Goal: Task Accomplishment & Management: Manage account settings

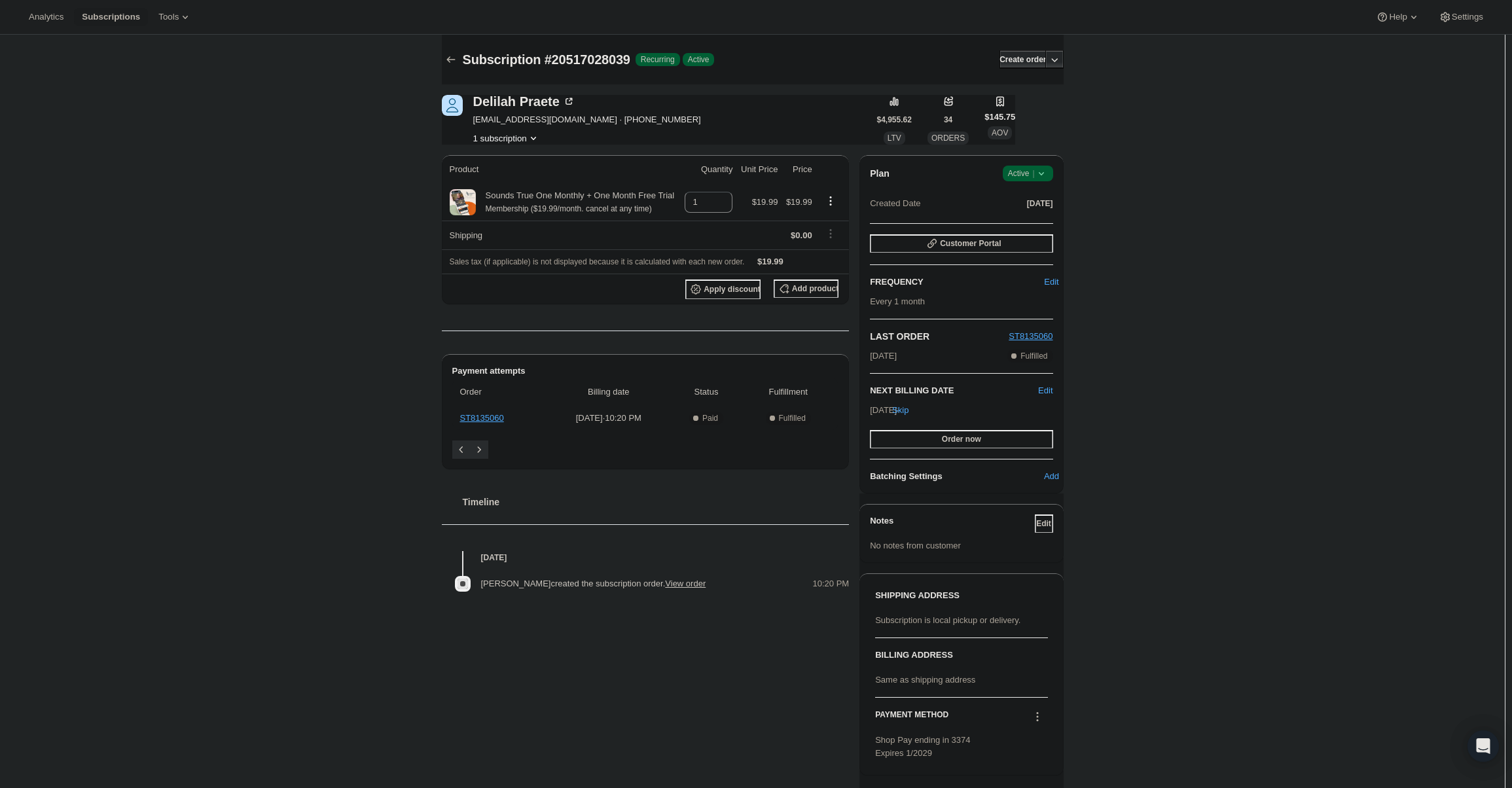
click at [1038, 178] on icon at bounding box center [1041, 173] width 13 height 13
click at [1047, 221] on span "Cancel subscription" at bounding box center [1032, 221] width 74 height 9
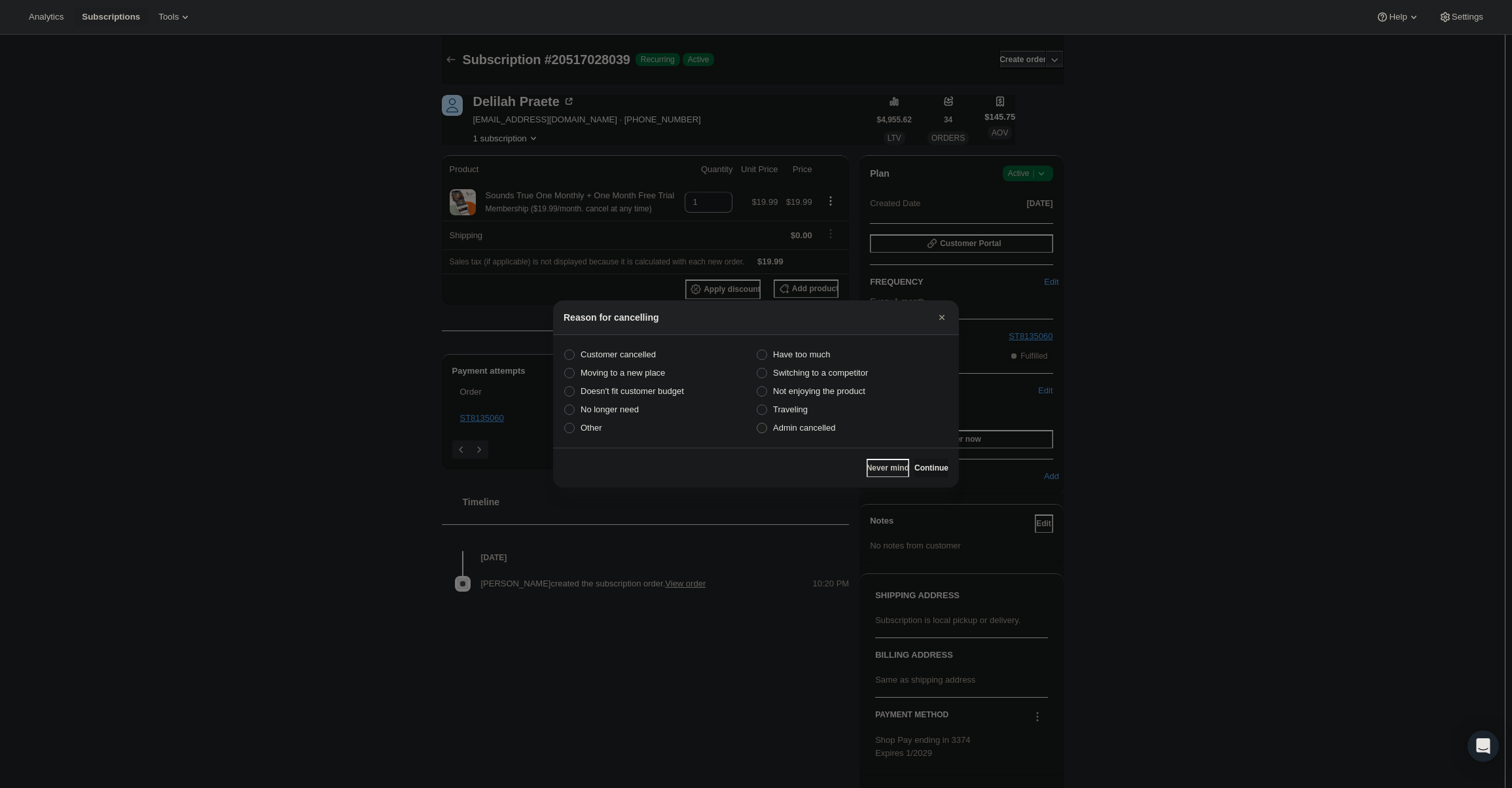
click at [855, 433] on label "Admin cancelled" at bounding box center [853, 428] width 192 height 18
click at [757, 423] on input "Admin cancelled" at bounding box center [756, 422] width 1 height 1
radio input "true"
click at [932, 479] on div "Never mind Continue" at bounding box center [756, 467] width 406 height 40
click at [931, 473] on button "Continue" at bounding box center [931, 468] width 34 height 18
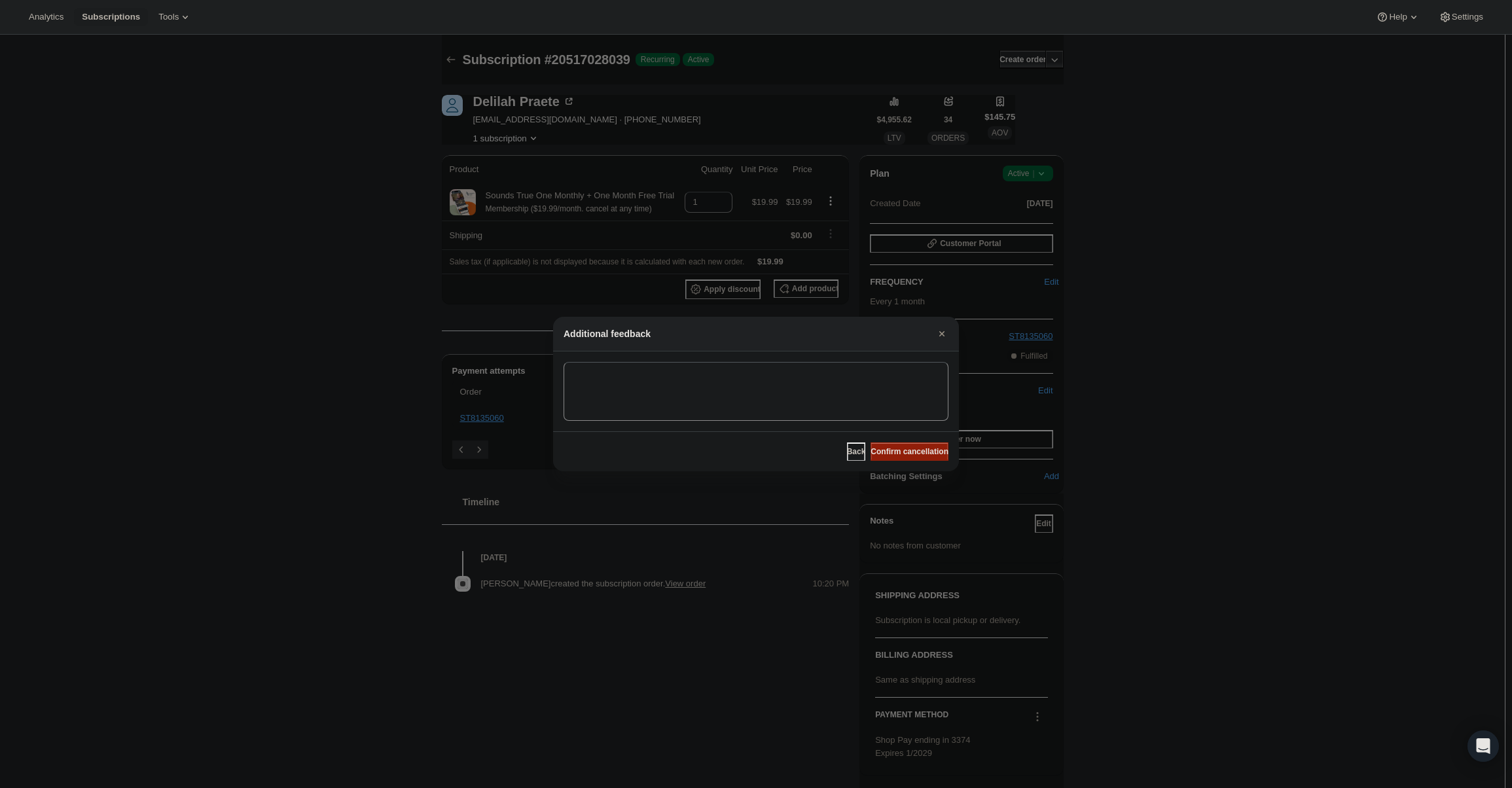
click at [916, 445] on button "Confirm cancellation" at bounding box center [909, 451] width 78 height 18
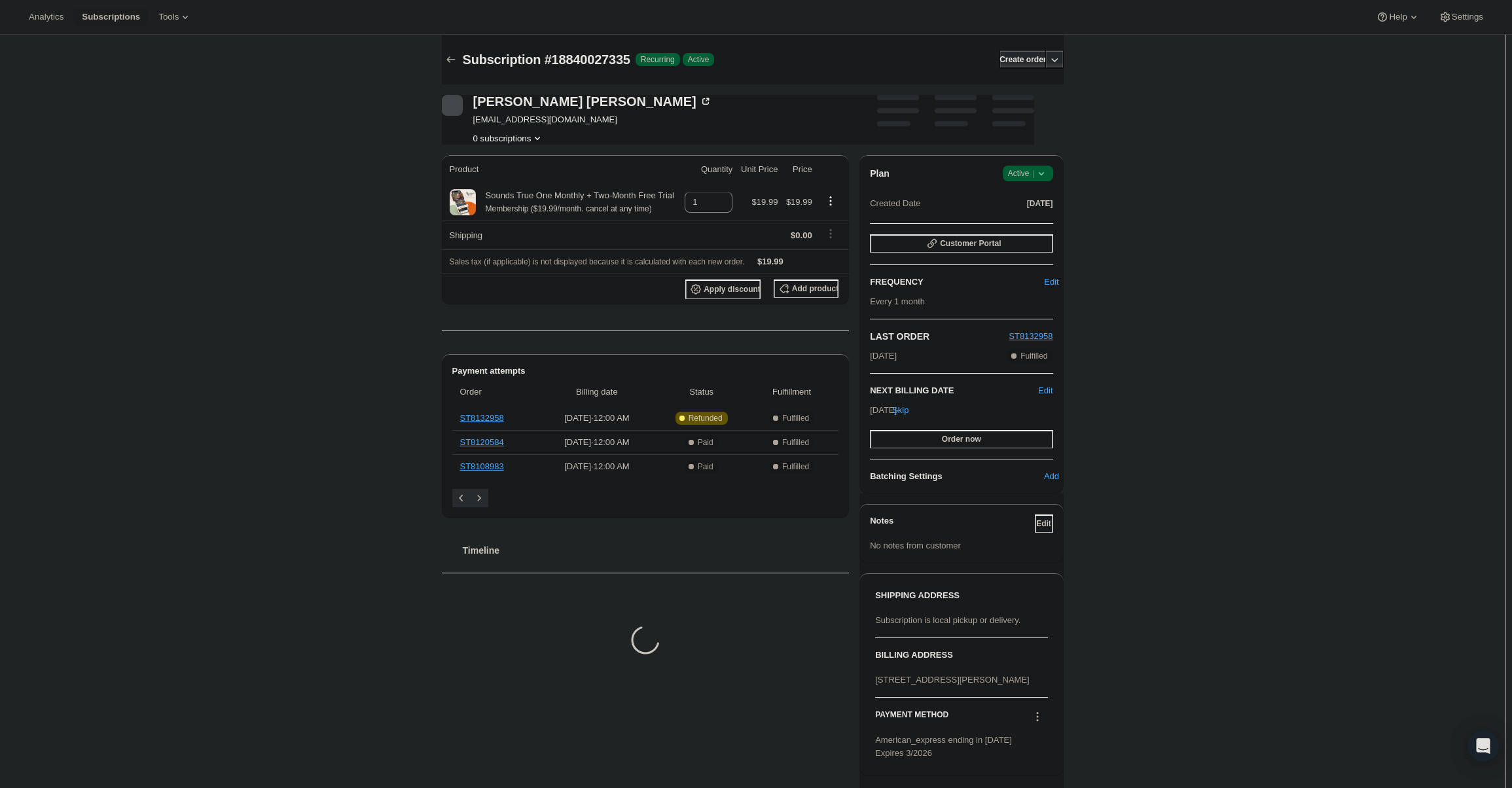
click at [1030, 163] on div "Plan Success Active | Created Date Jun 26, 2025 Customer Portal FREQUENCY Edit …" at bounding box center [960, 324] width 203 height 338
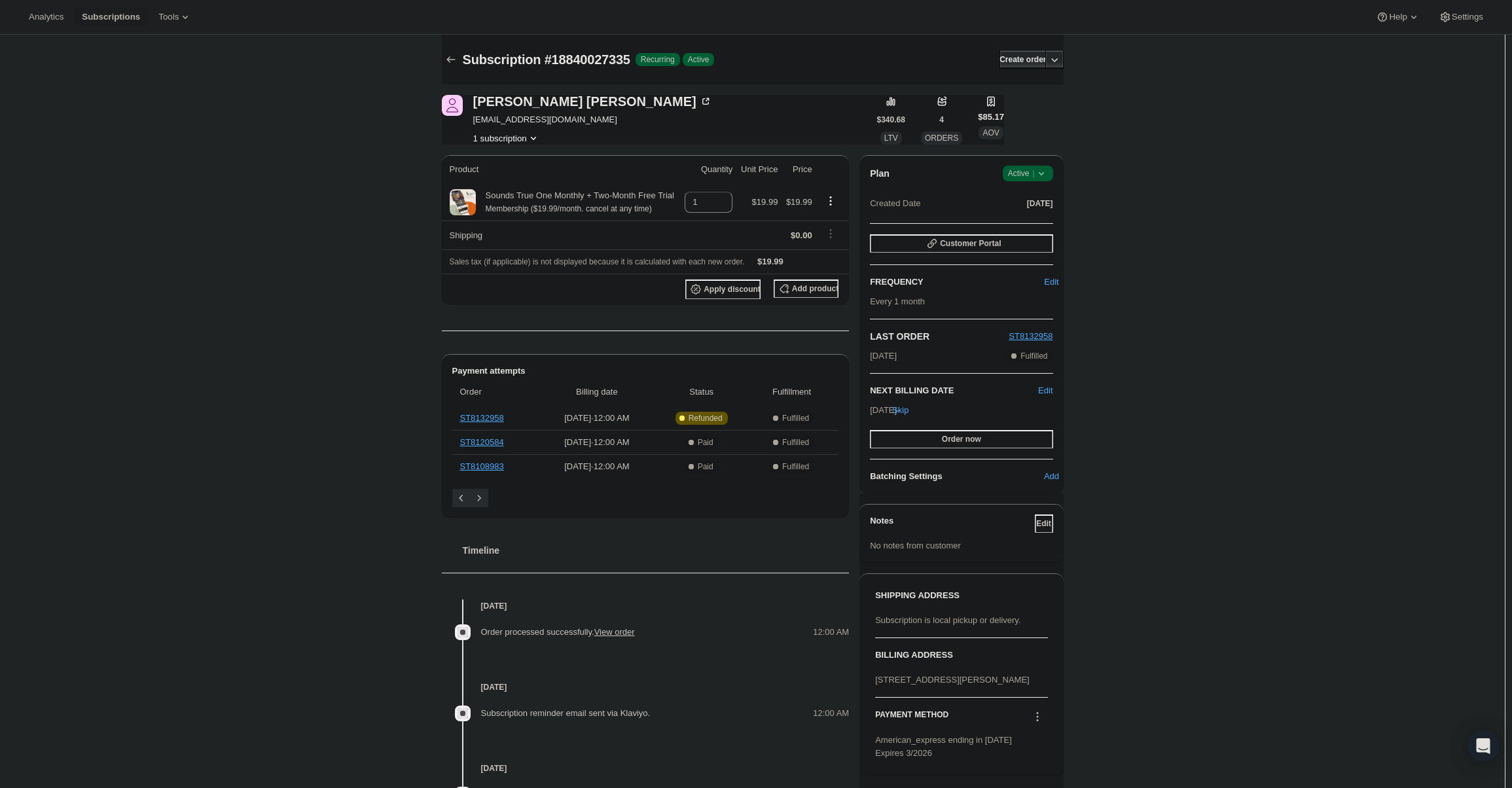
click at [1030, 175] on span "Active |" at bounding box center [1027, 173] width 40 height 13
click at [1035, 226] on span "Cancel subscription" at bounding box center [1032, 221] width 74 height 9
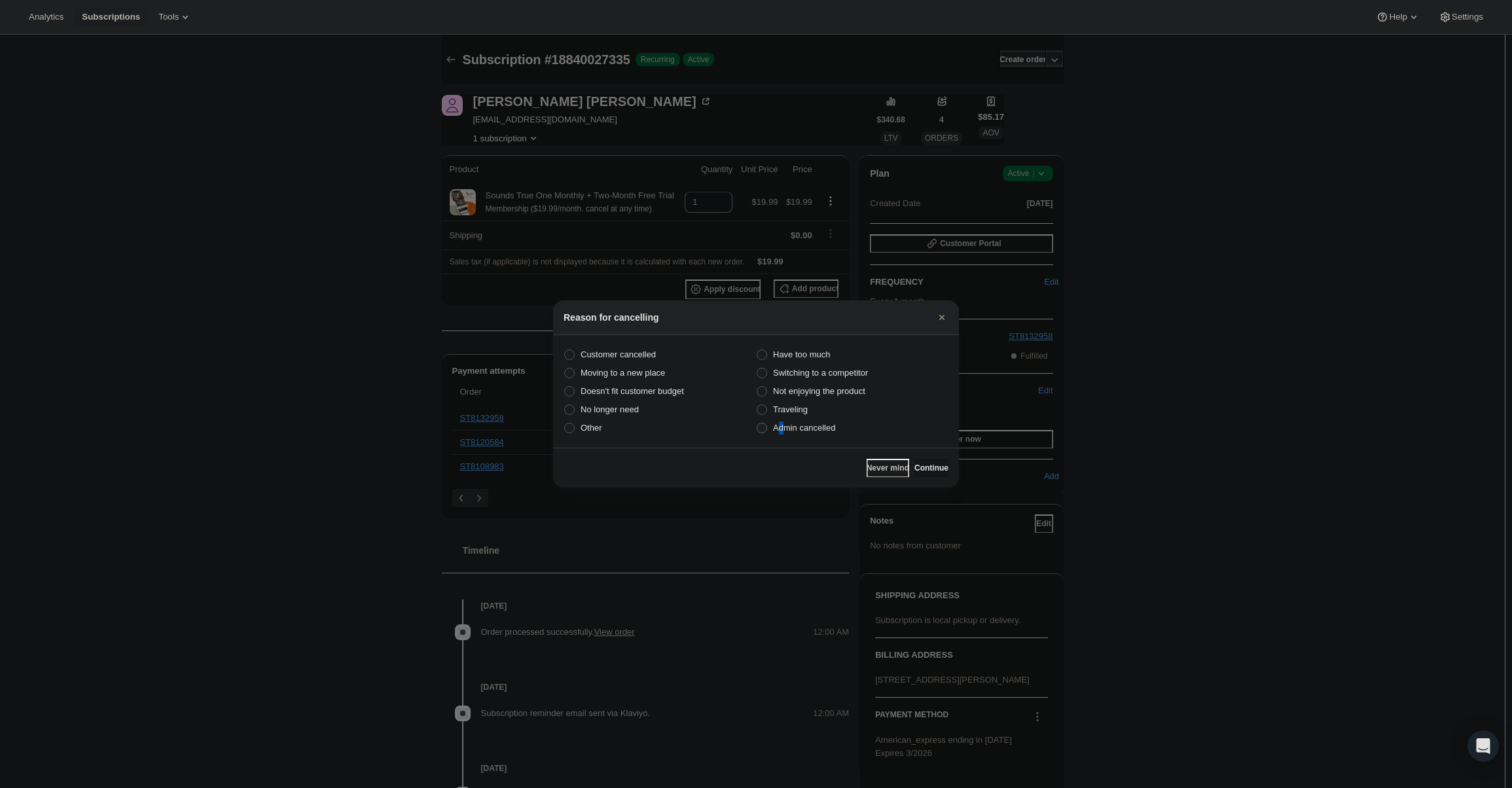
click at [783, 433] on span "Admin cancelled" at bounding box center [804, 428] width 62 height 13
click at [842, 436] on label "Admin cancelled" at bounding box center [853, 428] width 192 height 18
click at [757, 423] on input "Admin cancelled" at bounding box center [756, 422] width 1 height 1
radio input "true"
drag, startPoint x: 918, startPoint y: 460, endPoint x: 917, endPoint y: 449, distance: 11.0
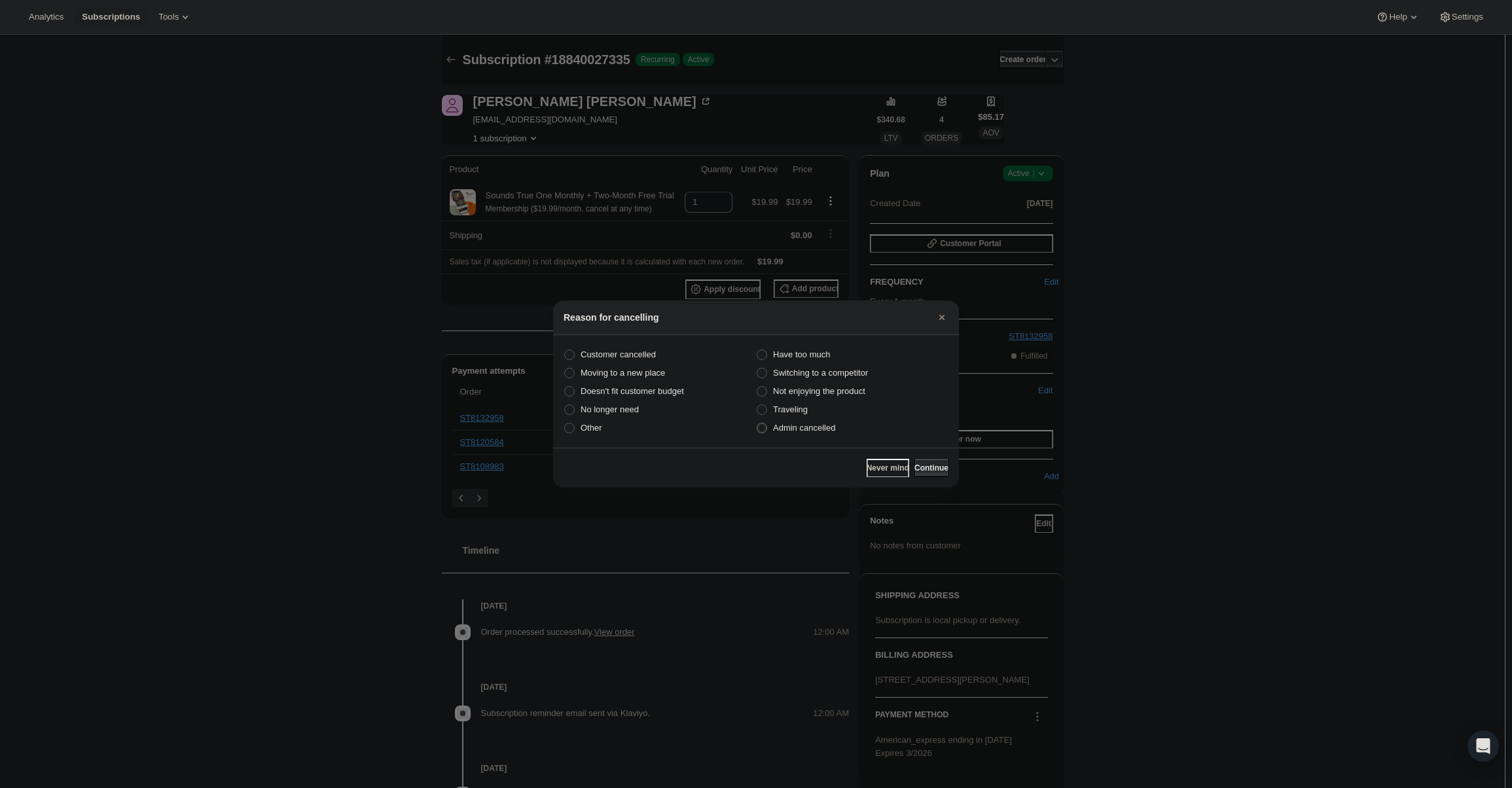
click at [918, 458] on div "Never mind Continue" at bounding box center [756, 467] width 406 height 40
drag, startPoint x: 917, startPoint y: 449, endPoint x: 920, endPoint y: 460, distance: 11.4
click at [917, 451] on div "Never mind Continue" at bounding box center [756, 467] width 406 height 40
click at [920, 460] on button "Continue" at bounding box center [931, 468] width 34 height 18
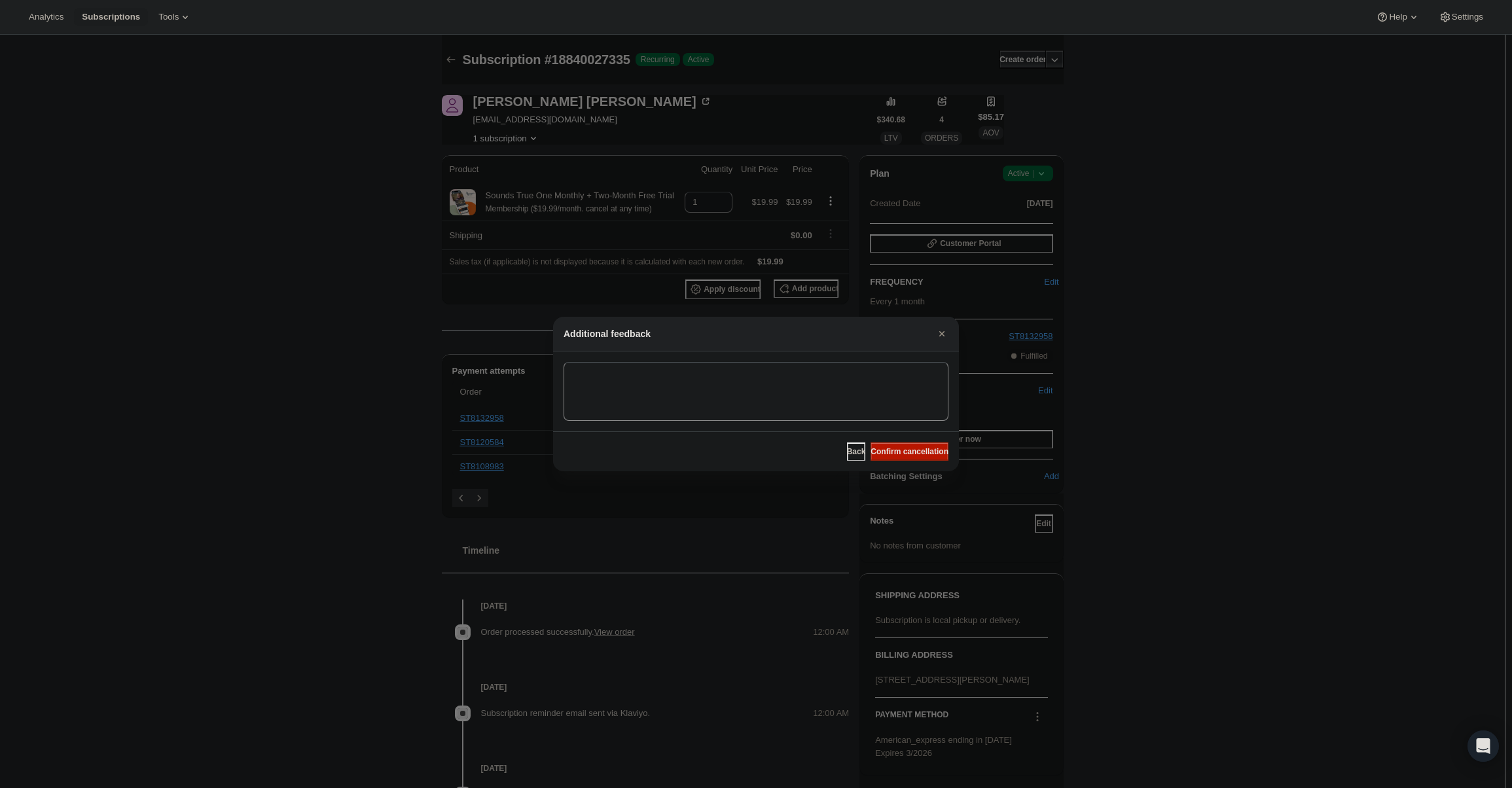
drag, startPoint x: 920, startPoint y: 452, endPoint x: 769, endPoint y: 370, distance: 171.8
click at [920, 451] on span "Confirm cancellation" at bounding box center [909, 452] width 78 height 10
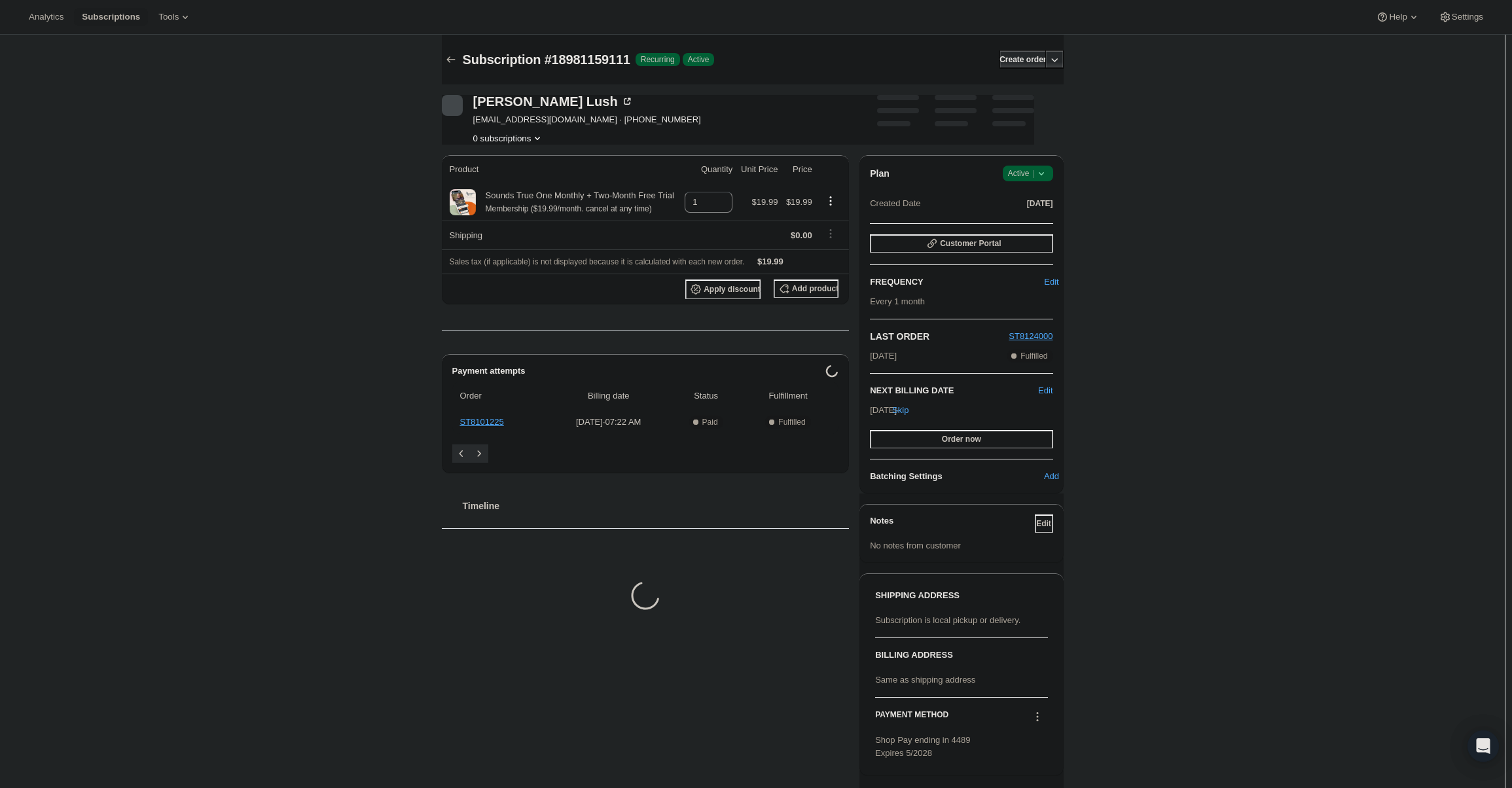
click at [1047, 174] on icon at bounding box center [1041, 173] width 13 height 13
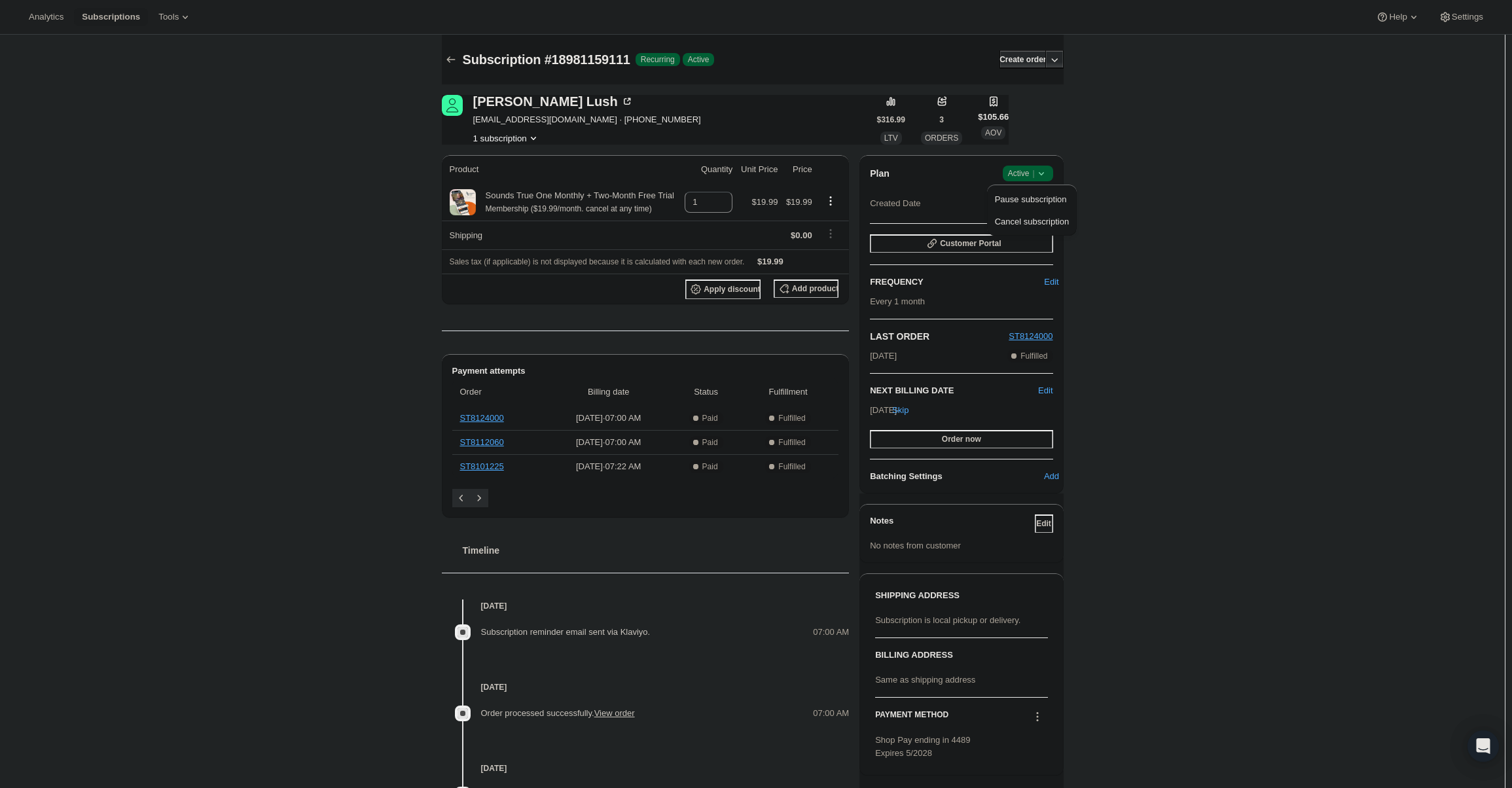
click at [1035, 188] on div "Pause subscription Cancel subscription" at bounding box center [1032, 210] width 90 height 51
click at [1036, 194] on span "Pause subscription" at bounding box center [1030, 199] width 72 height 9
click at [1011, 178] on span "Active |" at bounding box center [1025, 173] width 40 height 13
click at [1029, 216] on span "Cancel subscription" at bounding box center [1029, 222] width 74 height 13
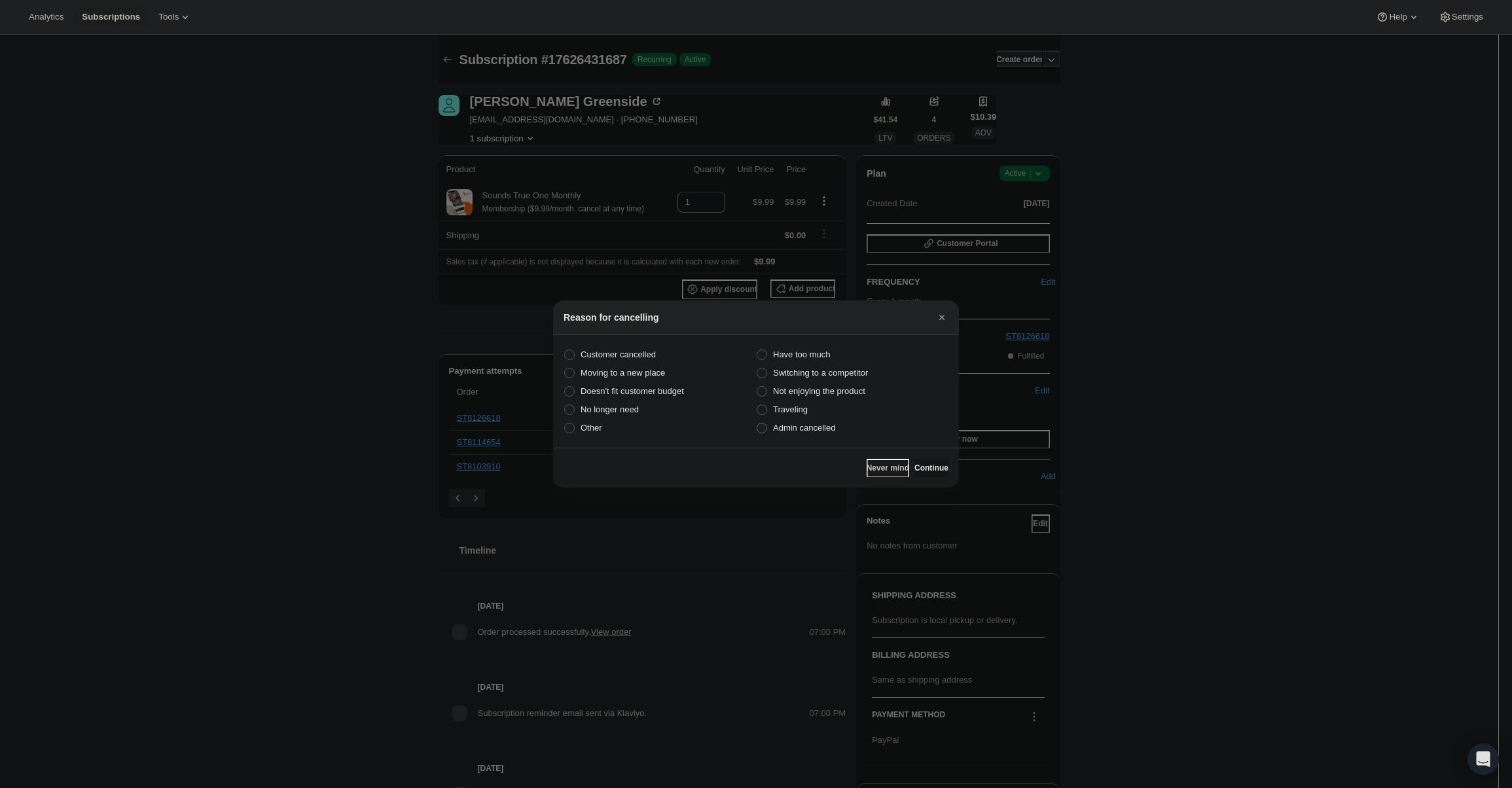
click at [808, 428] on span "Admin cancelled" at bounding box center [804, 427] width 62 height 9
click at [757, 423] on input "Admin cancelled" at bounding box center [756, 422] width 1 height 1
radio input "true"
click at [939, 460] on button "Continue" at bounding box center [931, 468] width 34 height 18
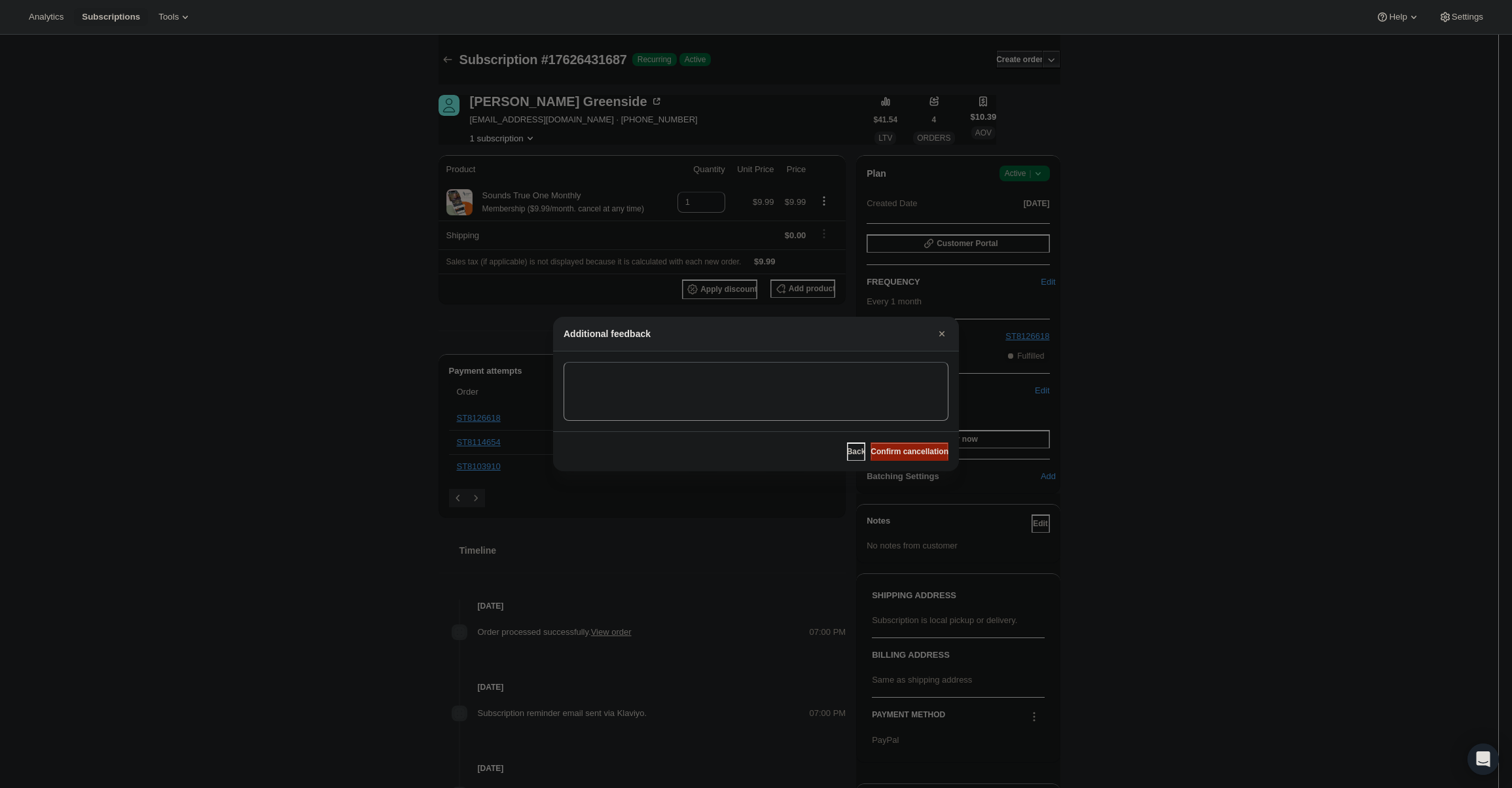
click at [936, 454] on span "Confirm cancellation" at bounding box center [909, 452] width 78 height 10
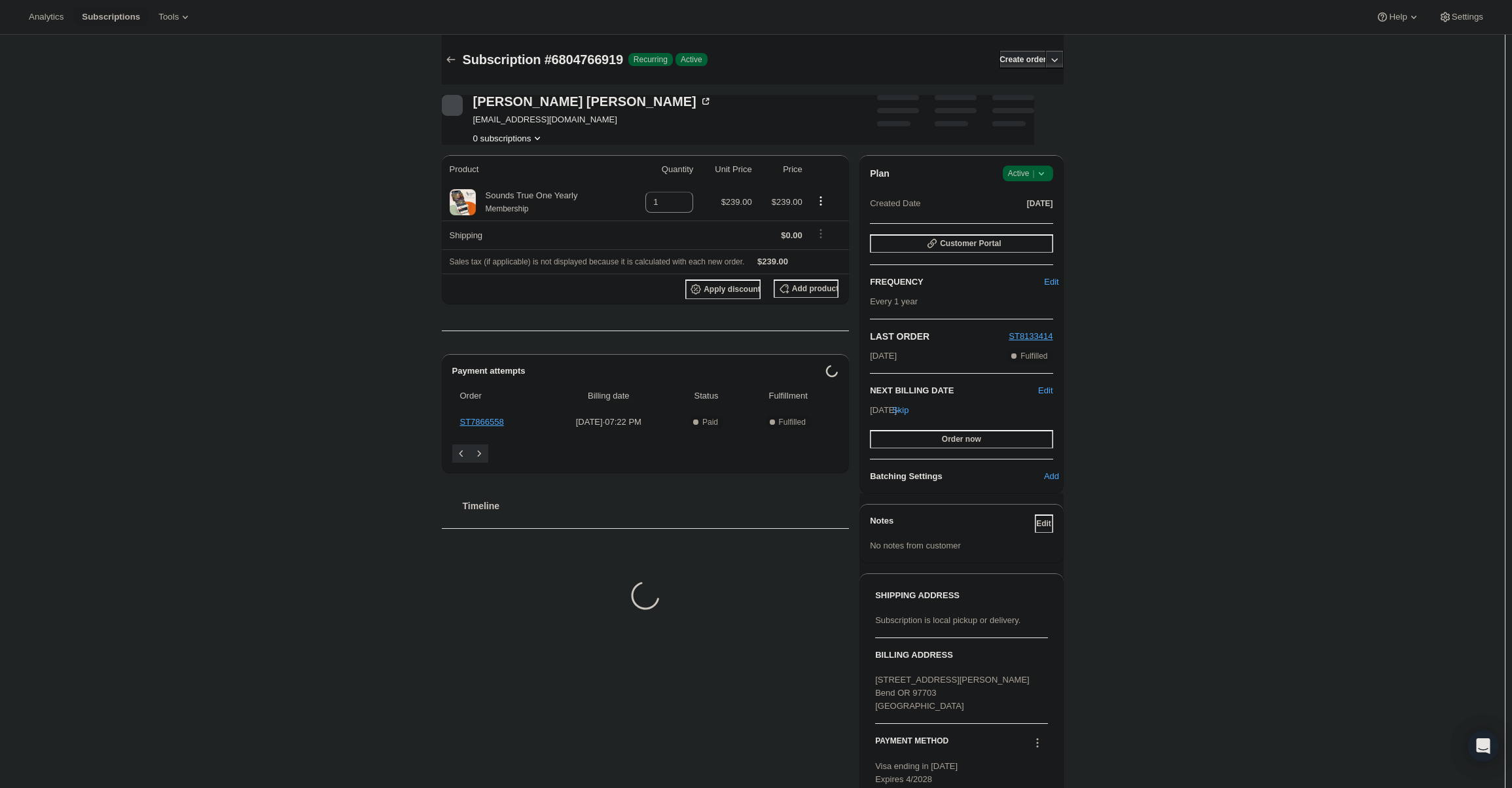
click at [1045, 173] on icon at bounding box center [1041, 173] width 13 height 13
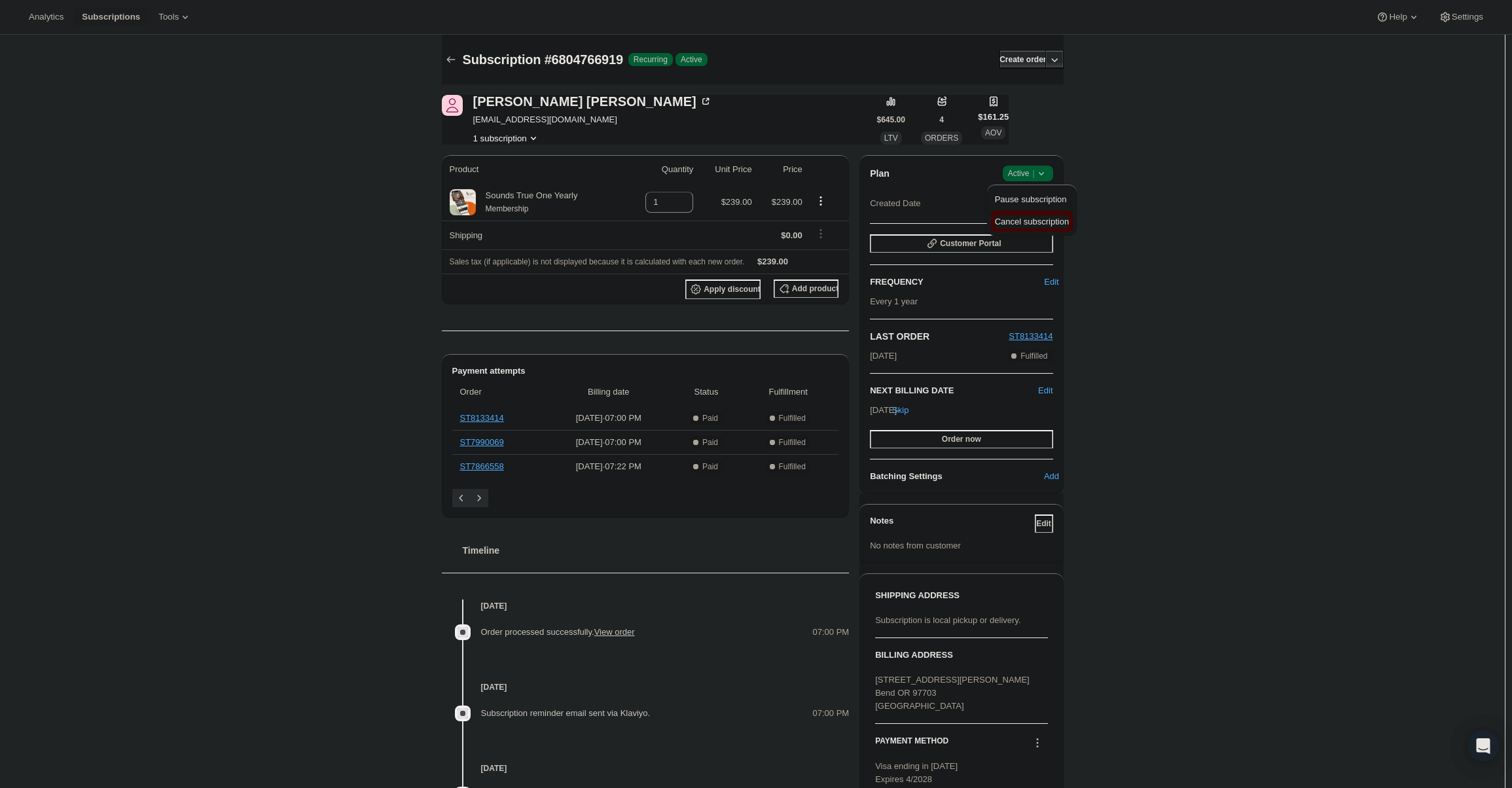
click at [1038, 216] on span "Cancel subscription" at bounding box center [1032, 221] width 74 height 9
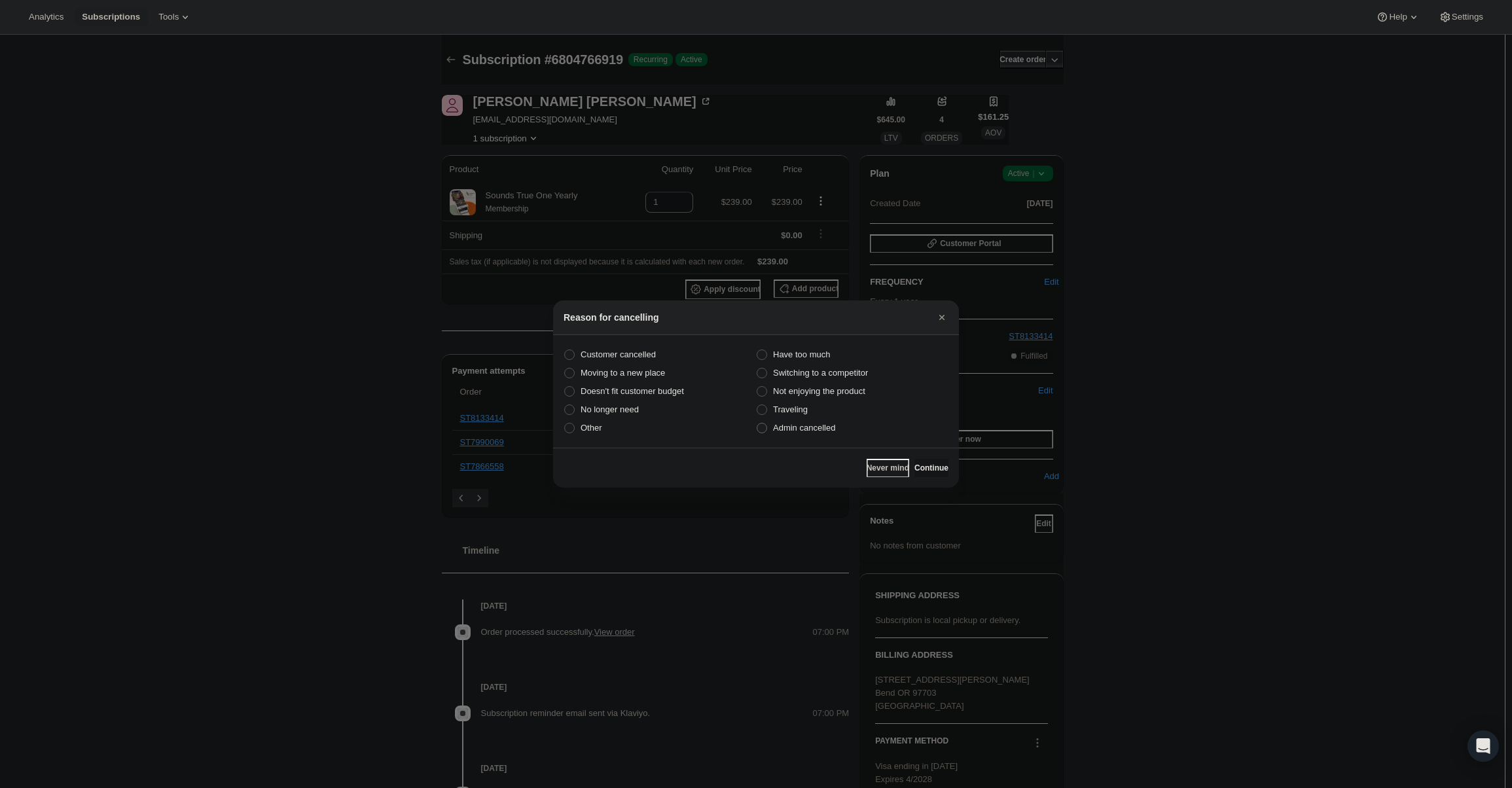
click at [842, 427] on label "Admin cancelled" at bounding box center [853, 428] width 192 height 18
click at [757, 423] on input "Admin cancelled" at bounding box center [756, 422] width 1 height 1
radio input "true"
click at [926, 460] on button "Continue" at bounding box center [931, 468] width 34 height 18
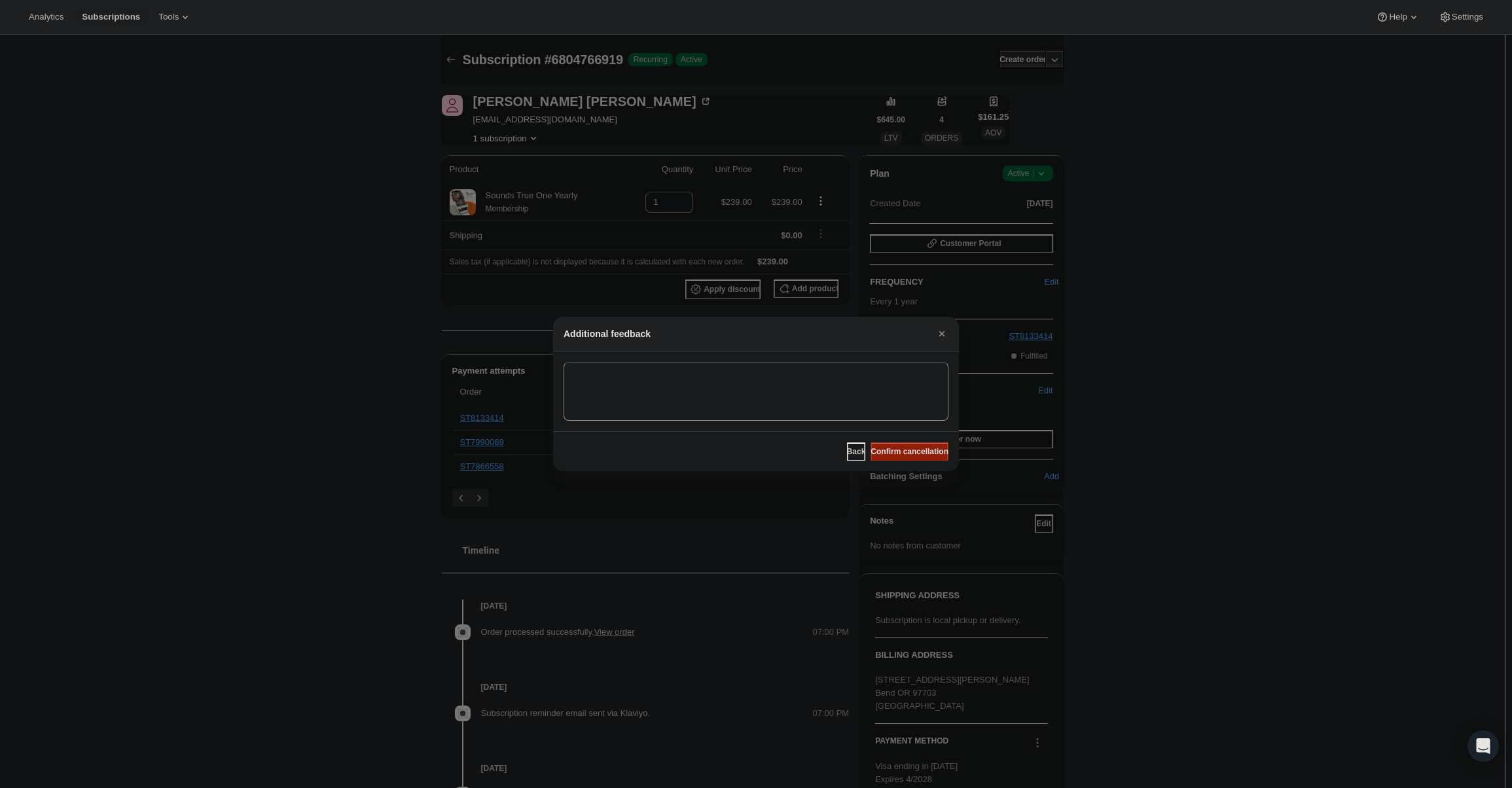
click at [925, 449] on span "Confirm cancellation" at bounding box center [909, 452] width 78 height 10
